Goal: Information Seeking & Learning: Find specific fact

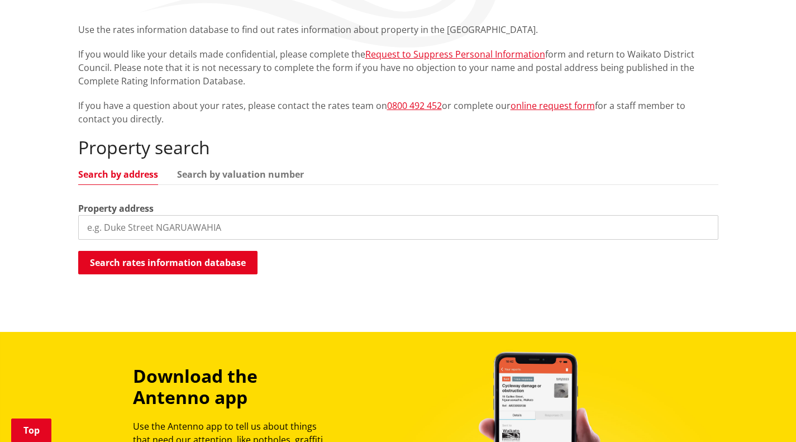
drag, startPoint x: 802, startPoint y: 142, endPoint x: 803, endPoint y: 227, distance: 84.3
click at [795, 227] on html "Skip to content Toggle search Toggle navigation Services and facilities Recreat…" at bounding box center [398, 310] width 796 height 1027
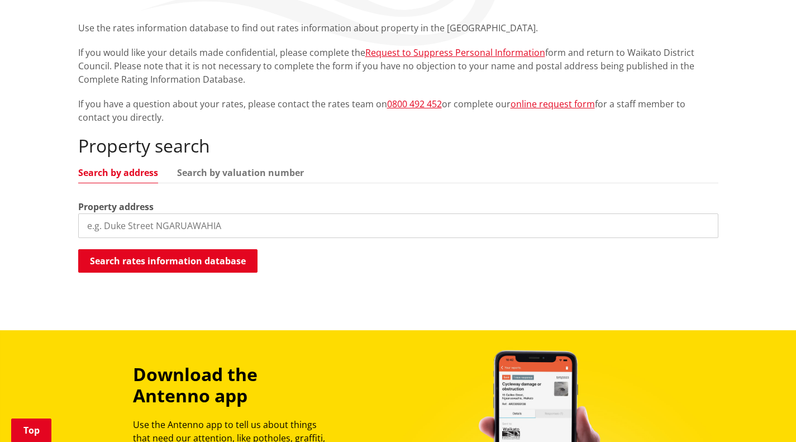
click at [227, 218] on input "search" at bounding box center [398, 225] width 640 height 25
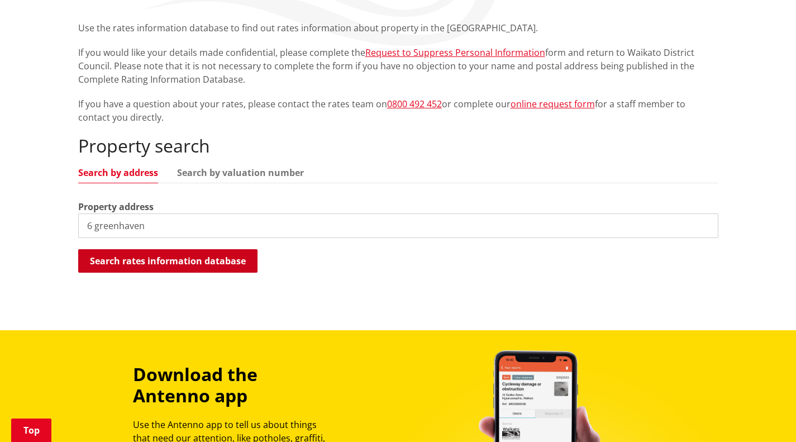
click at [182, 266] on button "Search rates information database" at bounding box center [167, 260] width 179 height 23
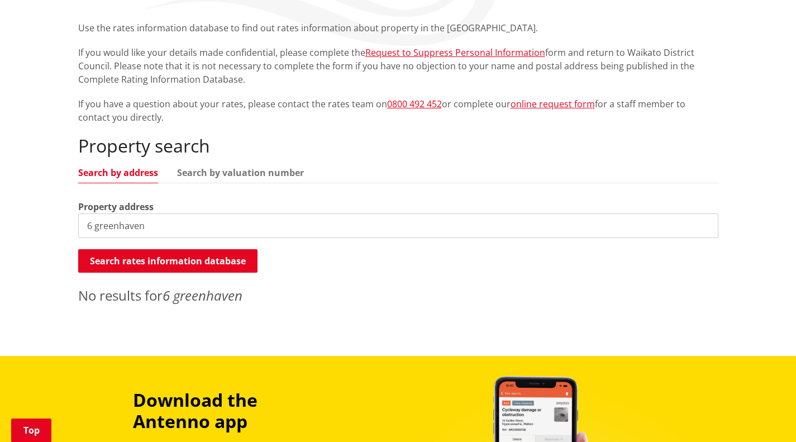
click at [94, 226] on input "6 greenhaven" at bounding box center [398, 225] width 640 height 25
click at [117, 223] on input "4greenhaven" at bounding box center [398, 225] width 640 height 25
click at [90, 226] on input "4green haven" at bounding box center [398, 225] width 640 height 25
type input "2 green haven"
click at [133, 260] on button "Search rates information database" at bounding box center [167, 260] width 179 height 23
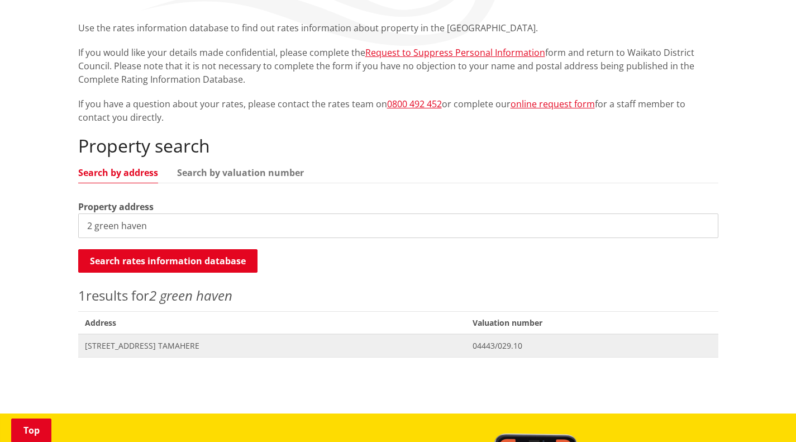
click at [141, 345] on span "[STREET_ADDRESS] TAMAHERE" at bounding box center [272, 345] width 374 height 11
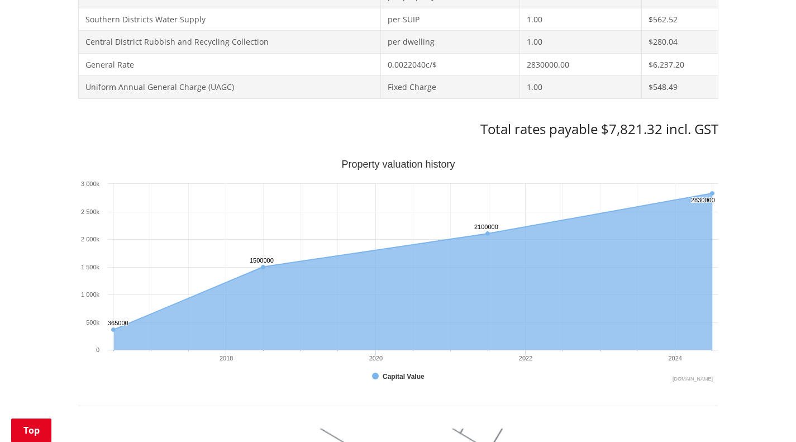
scroll to position [637, 0]
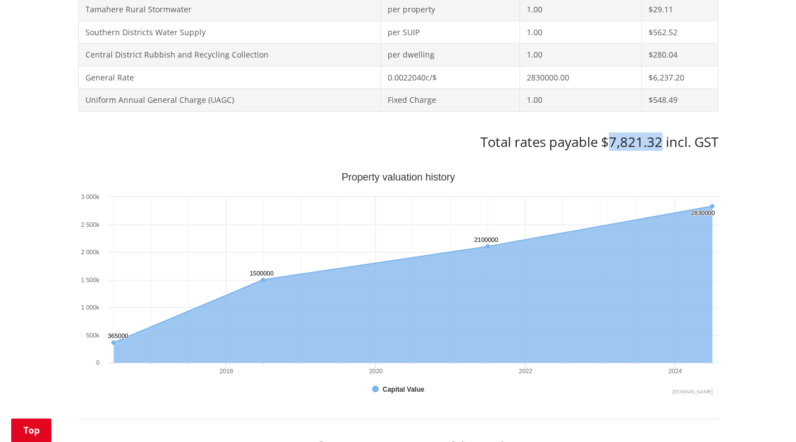
drag, startPoint x: 607, startPoint y: 144, endPoint x: 659, endPoint y: 146, distance: 52.0
click at [659, 146] on h3 "Total rates payable $7,821.32 incl. GST" at bounding box center [398, 142] width 640 height 16
copy h3 "7,821.32"
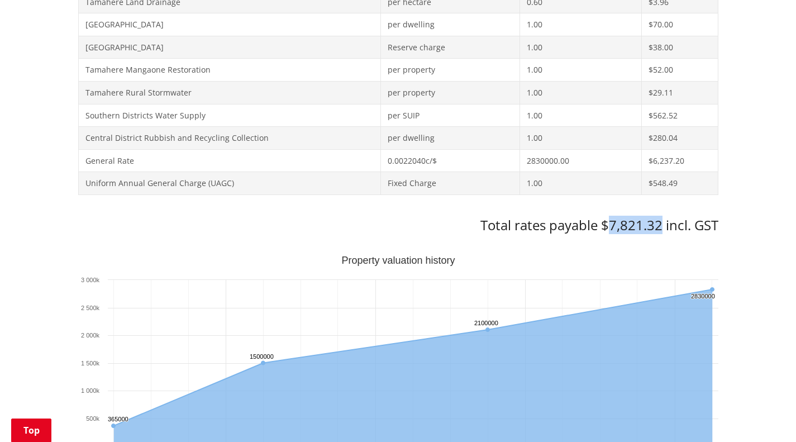
scroll to position [0, 0]
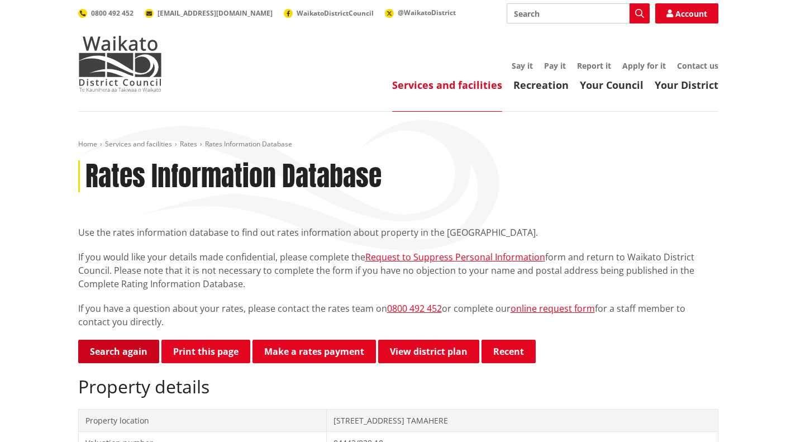
click at [133, 350] on link "Search again" at bounding box center [118, 351] width 81 height 23
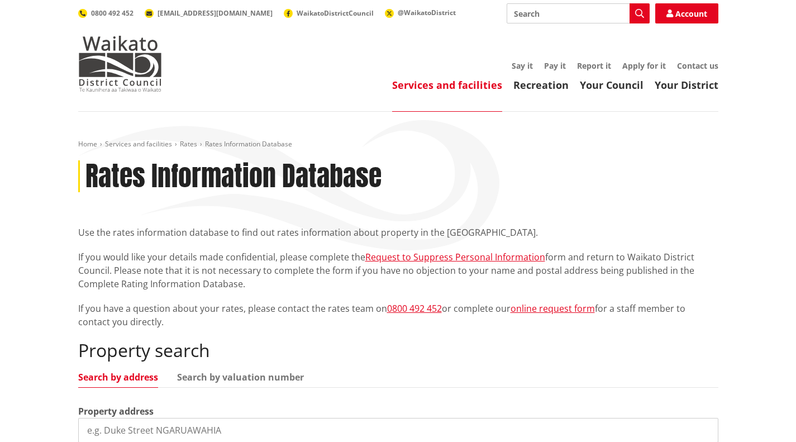
click at [173, 431] on input "search" at bounding box center [398, 430] width 640 height 25
type input "5 fairweather"
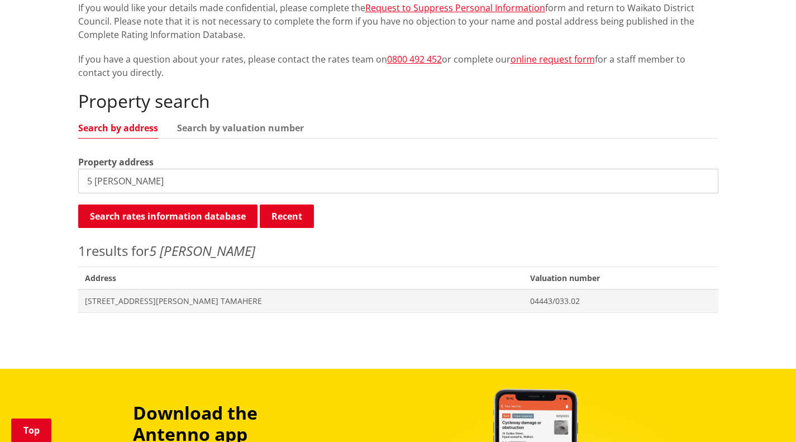
scroll to position [252, 0]
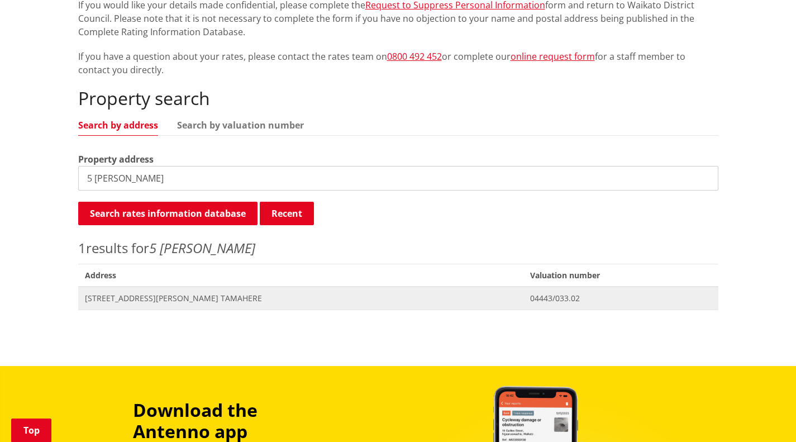
click at [182, 300] on span "5 Fairweather Lane TAMAHERE" at bounding box center [301, 298] width 432 height 11
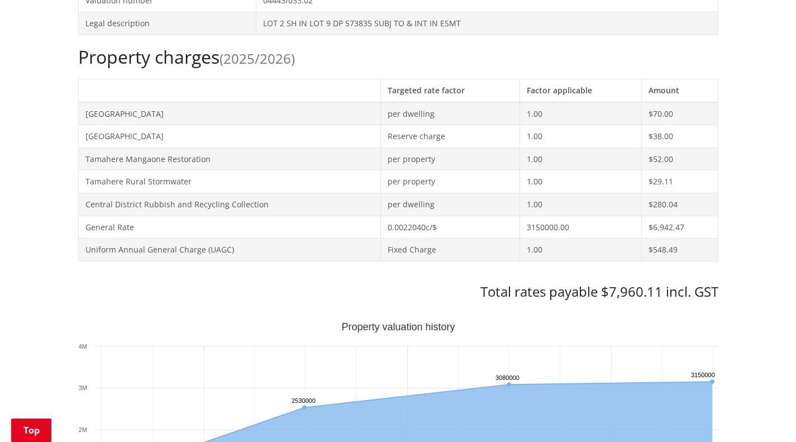
scroll to position [465, 0]
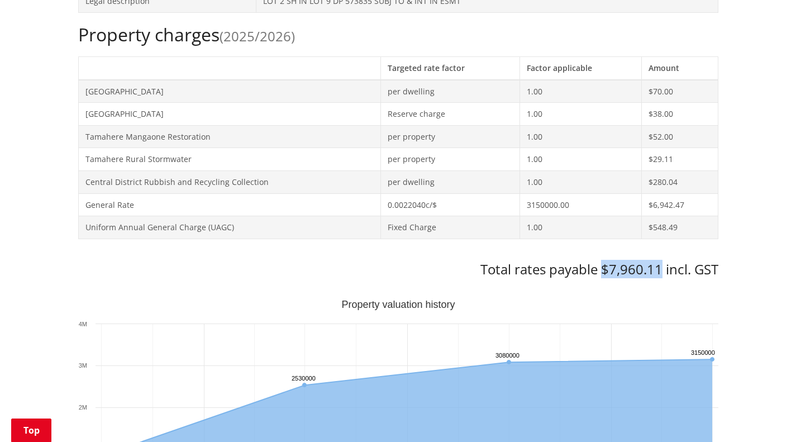
drag, startPoint x: 601, startPoint y: 270, endPoint x: 660, endPoint y: 271, distance: 58.7
click at [660, 271] on h3 "Total rates payable $7,960.11 incl. GST" at bounding box center [398, 269] width 640 height 16
copy h3 "$7,960.11"
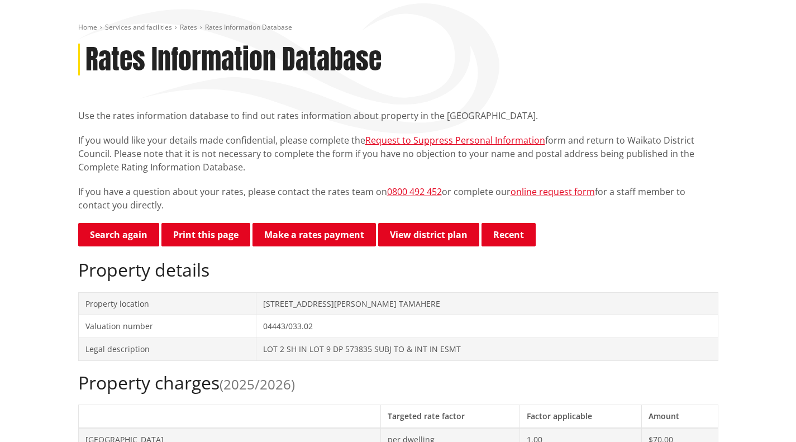
scroll to position [0, 0]
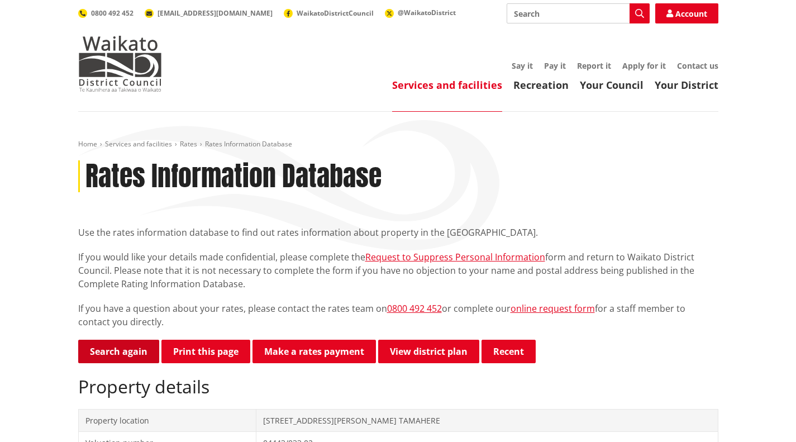
click at [139, 349] on link "Search again" at bounding box center [118, 351] width 81 height 23
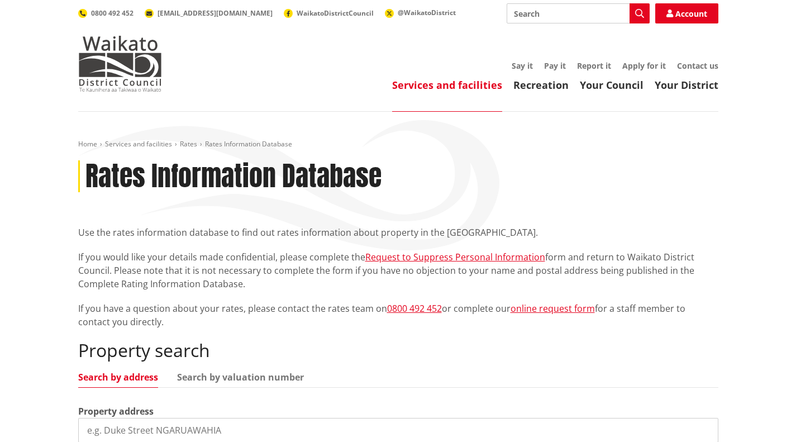
click at [280, 432] on input "search" at bounding box center [398, 430] width 640 height 25
type input "19g [PERSON_NAME]"
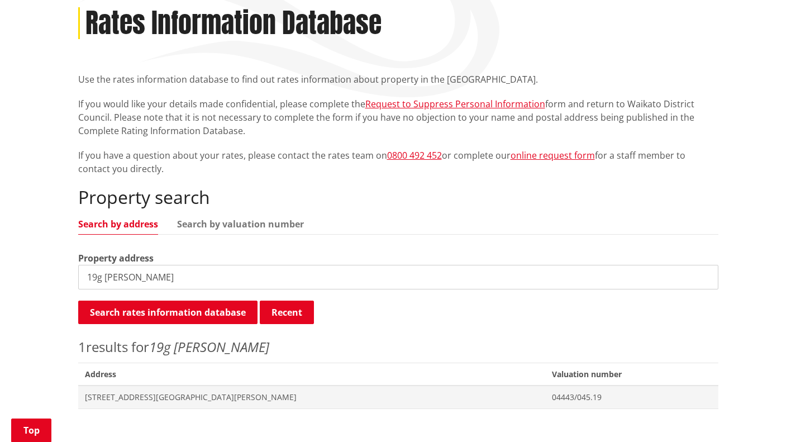
scroll to position [160, 0]
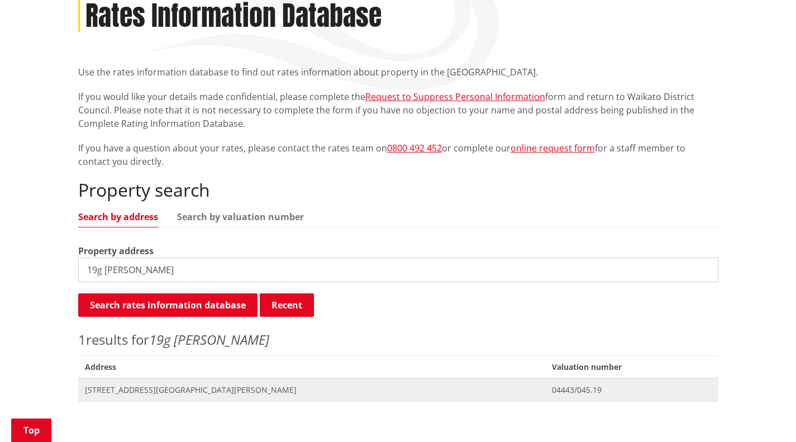
click at [167, 389] on span "[STREET_ADDRESS][GEOGRAPHIC_DATA][PERSON_NAME]" at bounding box center [312, 389] width 454 height 11
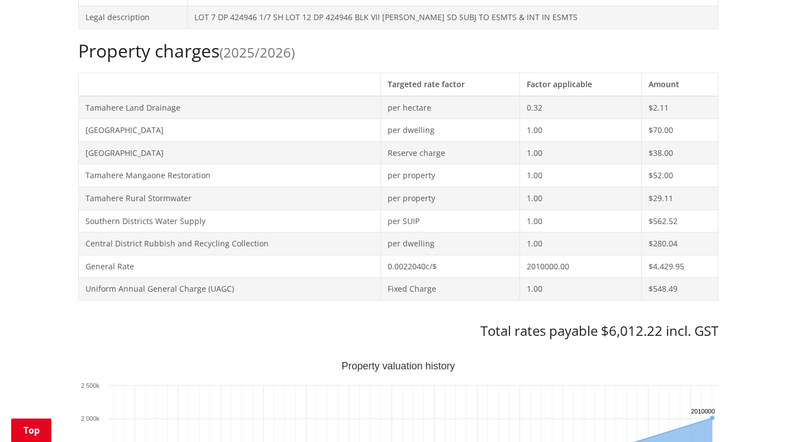
scroll to position [598, 0]
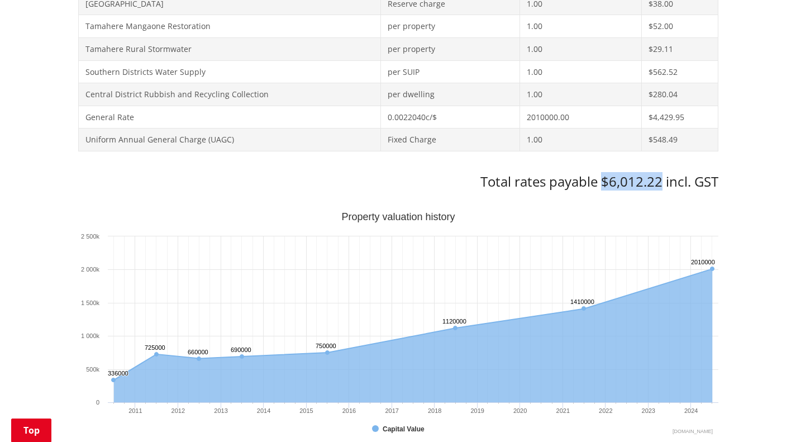
drag, startPoint x: 601, startPoint y: 182, endPoint x: 651, endPoint y: 187, distance: 50.5
click at [651, 187] on h3 "Total rates payable $6,012.22 incl. GST" at bounding box center [398, 182] width 640 height 16
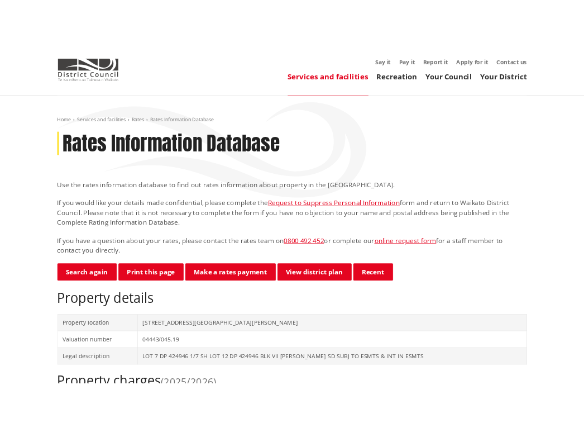
scroll to position [0, 0]
